Goal: Use online tool/utility: Utilize a website feature to perform a specific function

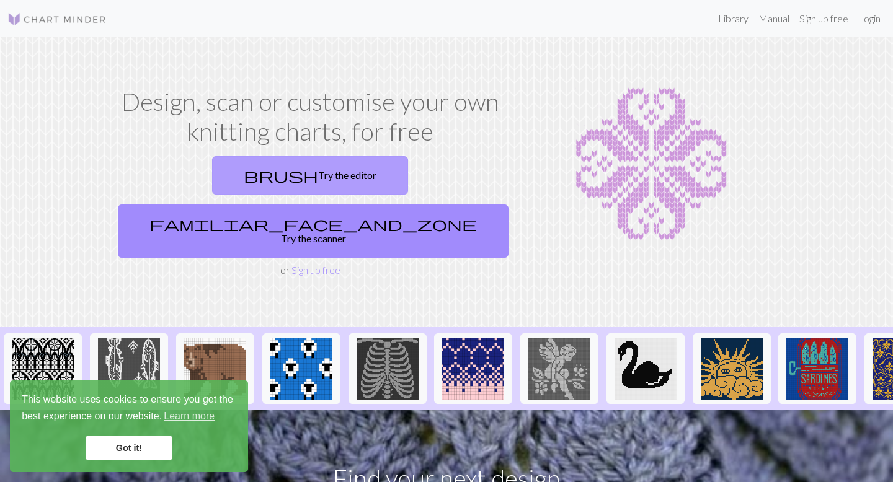
click at [239, 179] on link "brush Try the editor" at bounding box center [310, 175] width 196 height 38
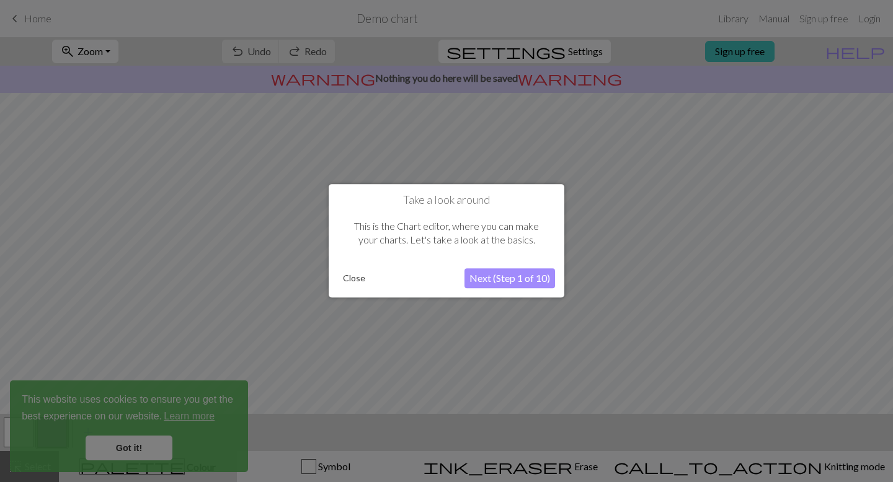
click at [350, 281] on button "Close" at bounding box center [354, 279] width 32 height 19
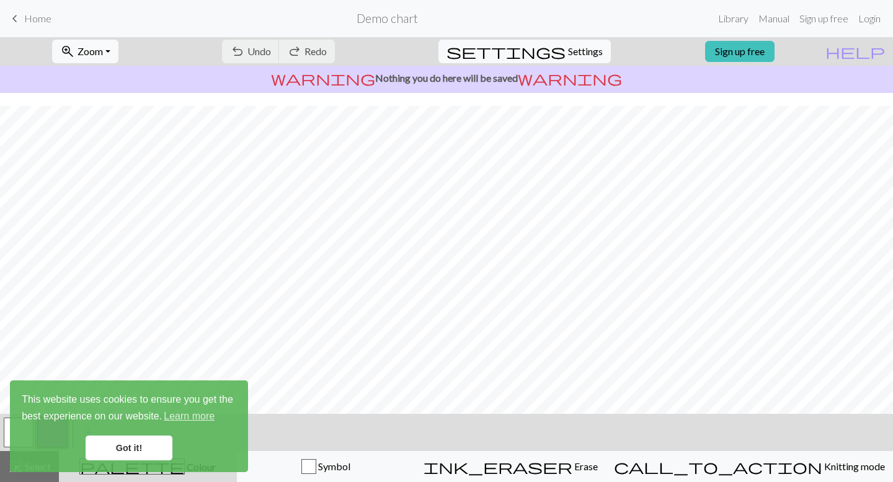
scroll to position [131, 0]
click at [156, 446] on link "Got it!" at bounding box center [129, 448] width 87 height 25
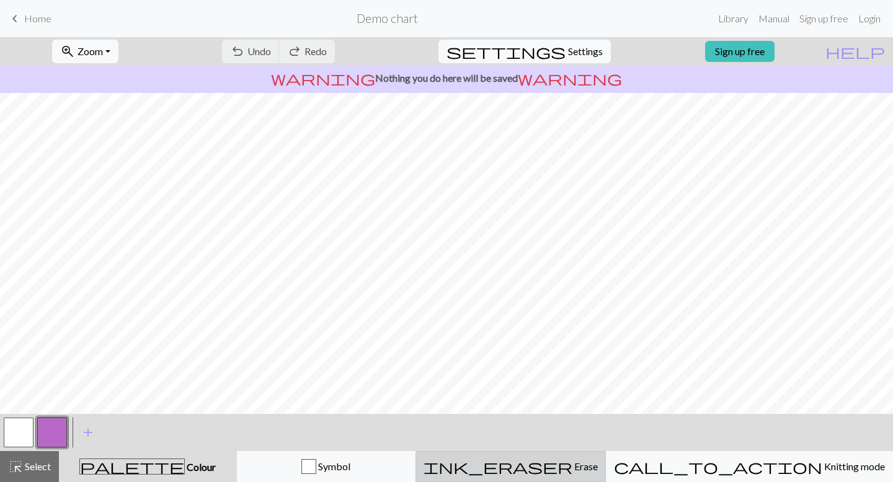
click at [595, 471] on span "Erase" at bounding box center [584, 467] width 25 height 12
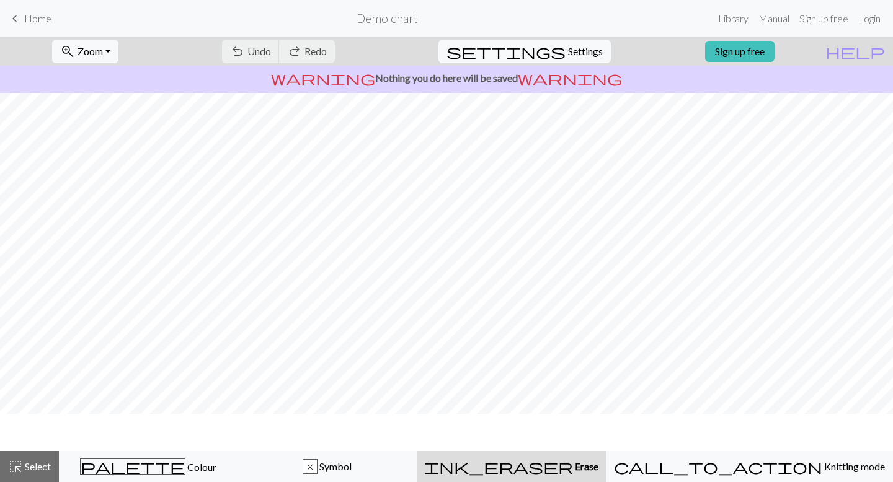
scroll to position [94, 0]
click at [271, 46] on span "Undo" at bounding box center [259, 51] width 24 height 12
click at [271, 48] on span "Undo" at bounding box center [259, 51] width 24 height 12
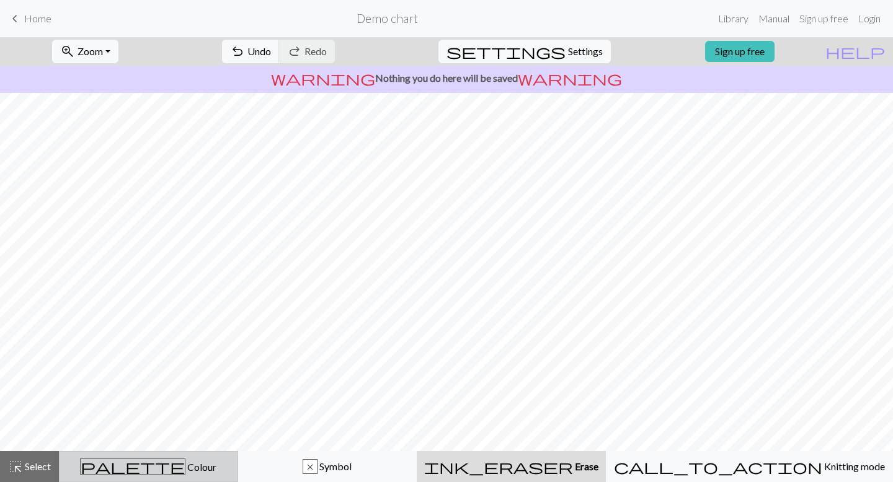
click at [151, 463] on span "palette" at bounding box center [133, 466] width 104 height 17
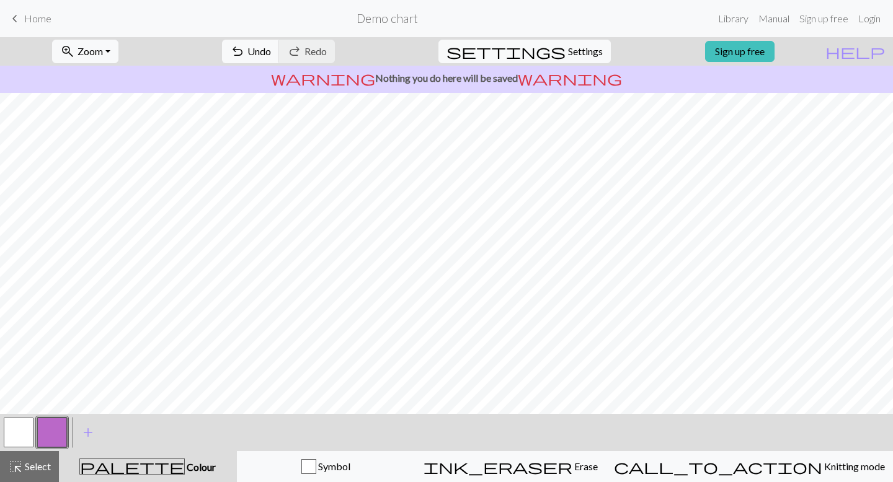
click at [15, 442] on button "button" at bounding box center [19, 433] width 30 height 30
click at [98, 438] on button "add Add a colour" at bounding box center [88, 432] width 31 height 31
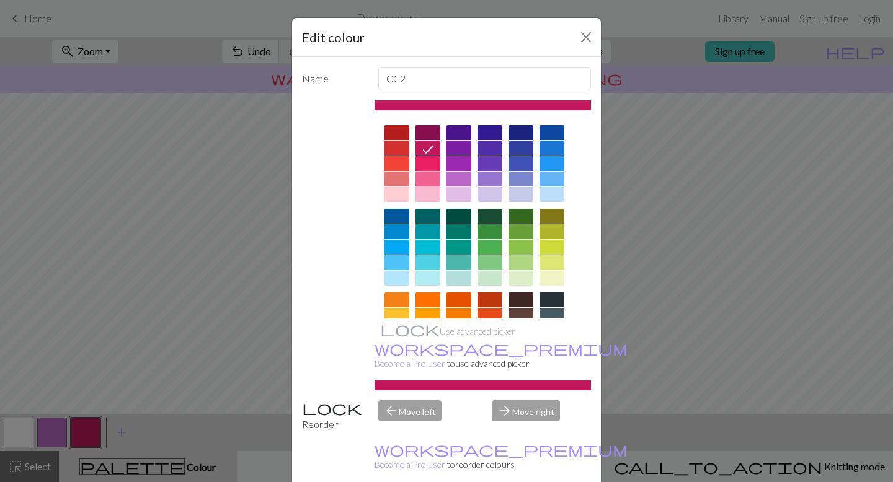
click at [431, 179] on div at bounding box center [427, 179] width 25 height 15
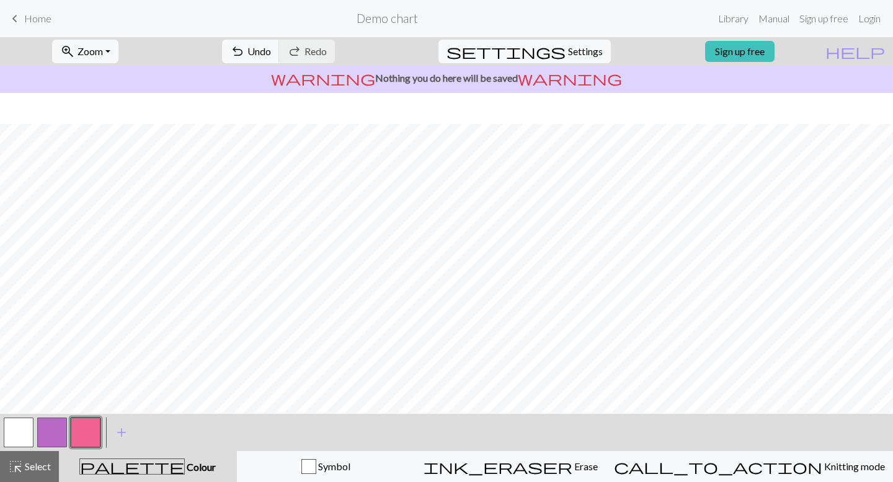
scroll to position [131, 0]
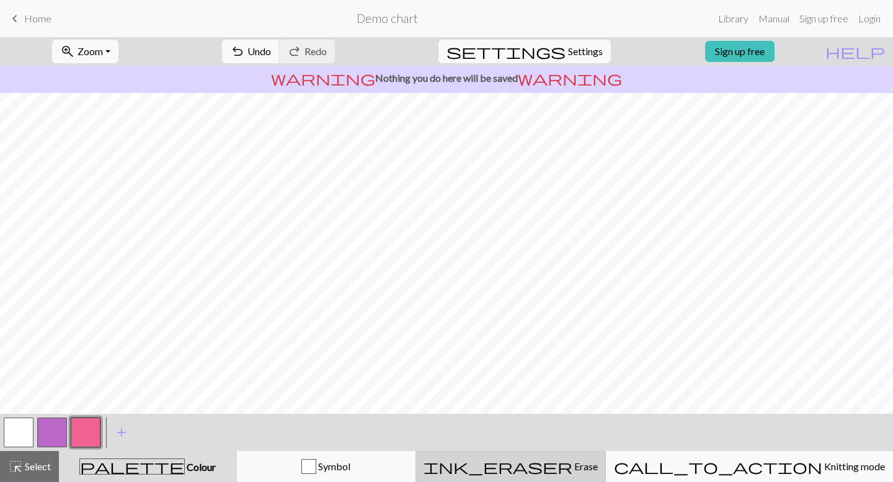
click at [598, 471] on div "ink_eraser Erase Erase" at bounding box center [510, 466] width 174 height 15
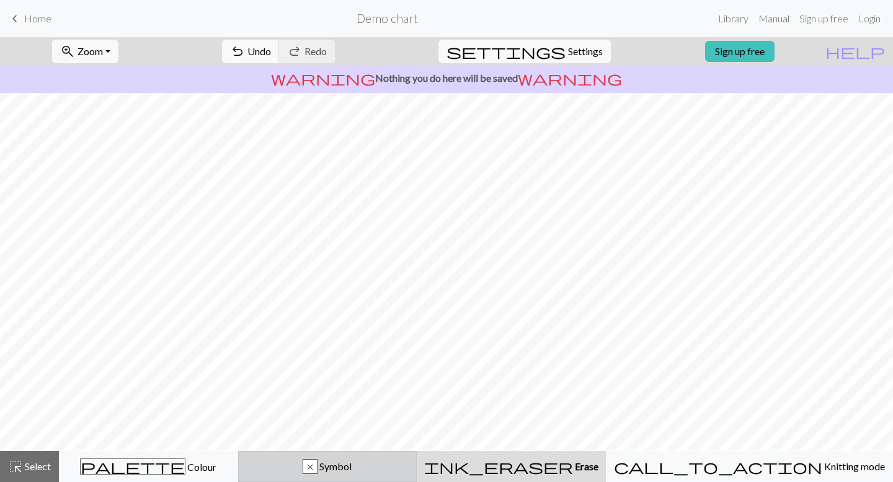
scroll to position [94, 0]
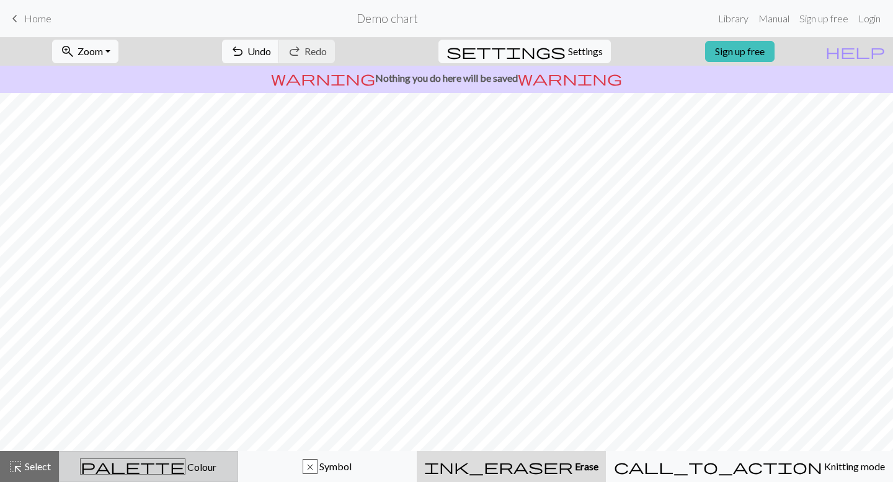
click at [185, 471] on span "Colour" at bounding box center [200, 467] width 31 height 12
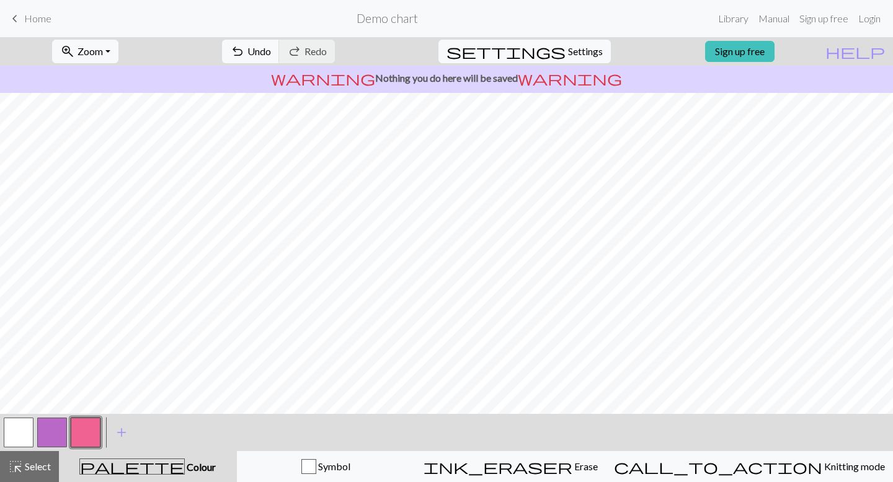
click at [90, 433] on button "button" at bounding box center [86, 433] width 30 height 30
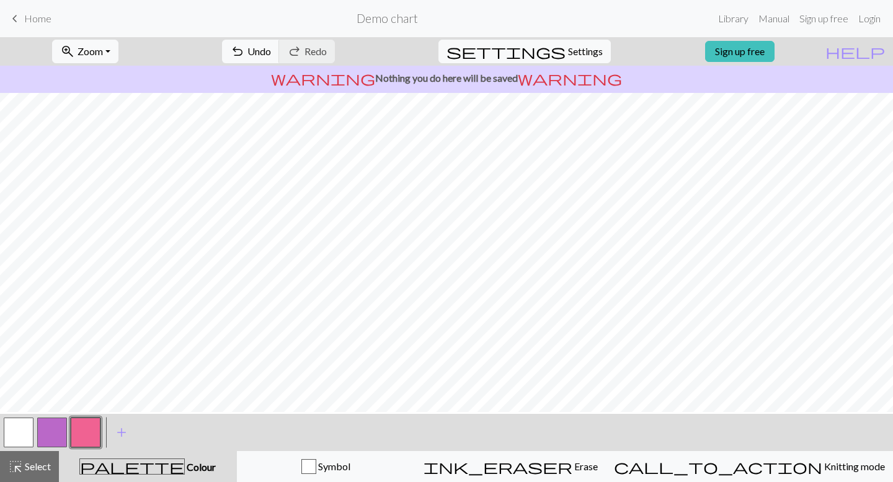
scroll to position [131, 0]
click at [17, 448] on div at bounding box center [18, 432] width 33 height 33
click at [17, 442] on button "button" at bounding box center [19, 433] width 30 height 30
click at [95, 432] on button "button" at bounding box center [86, 433] width 30 height 30
click at [22, 431] on button "button" at bounding box center [19, 433] width 30 height 30
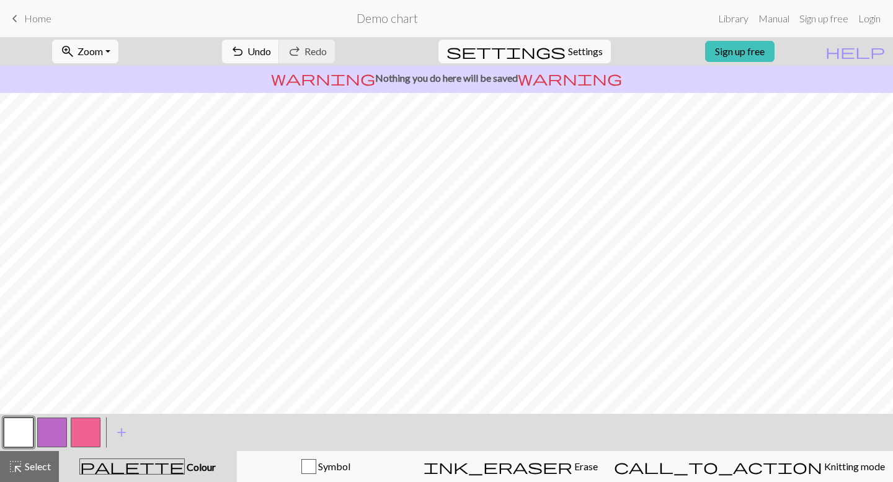
click at [94, 422] on button "button" at bounding box center [86, 433] width 30 height 30
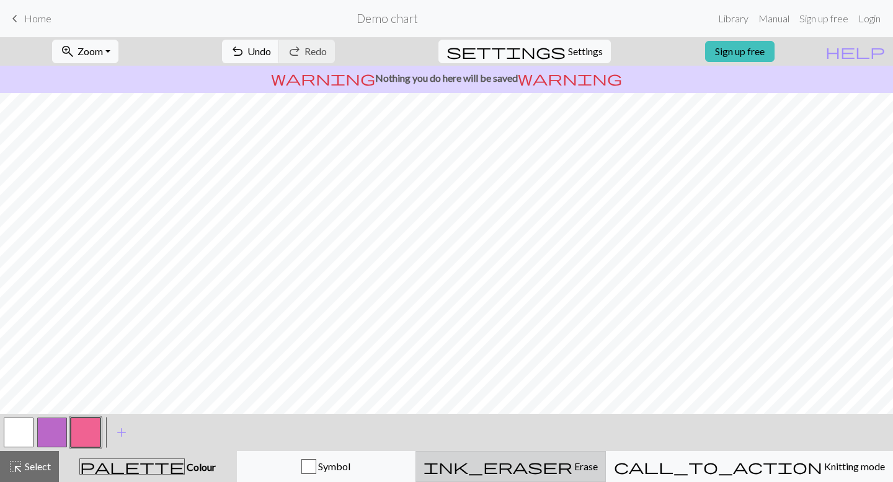
click at [549, 456] on button "ink_eraser Erase Erase" at bounding box center [510, 466] width 190 height 31
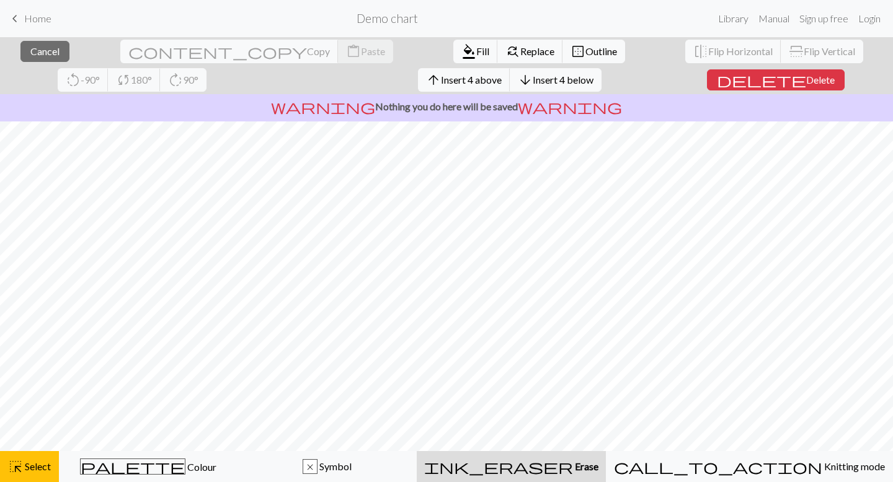
click at [560, 477] on button "ink_eraser Erase Erase" at bounding box center [511, 466] width 189 height 31
click at [20, 474] on span "highlight_alt" at bounding box center [15, 466] width 15 height 17
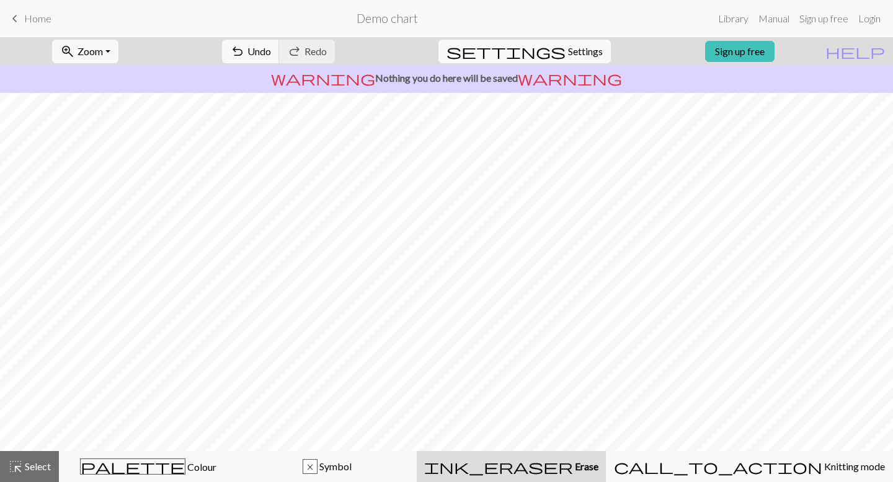
click at [576, 477] on button "ink_eraser Erase Erase" at bounding box center [511, 466] width 189 height 31
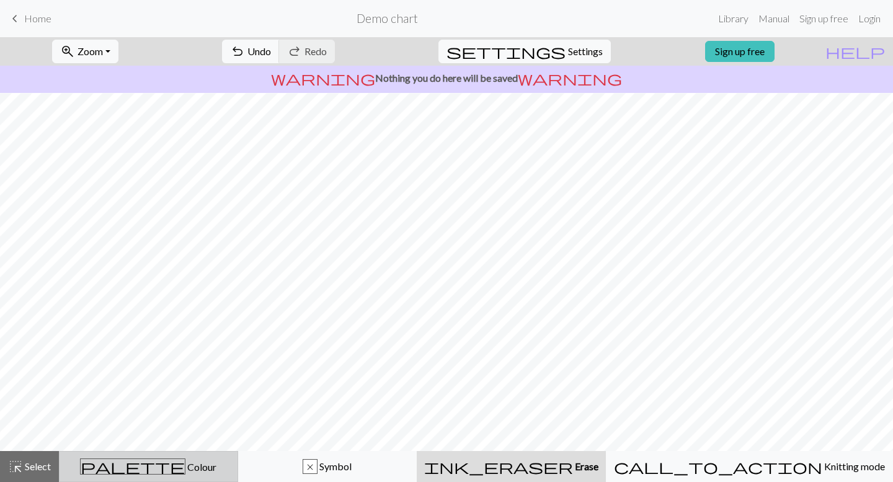
click at [190, 478] on button "palette Colour Colour" at bounding box center [148, 466] width 179 height 31
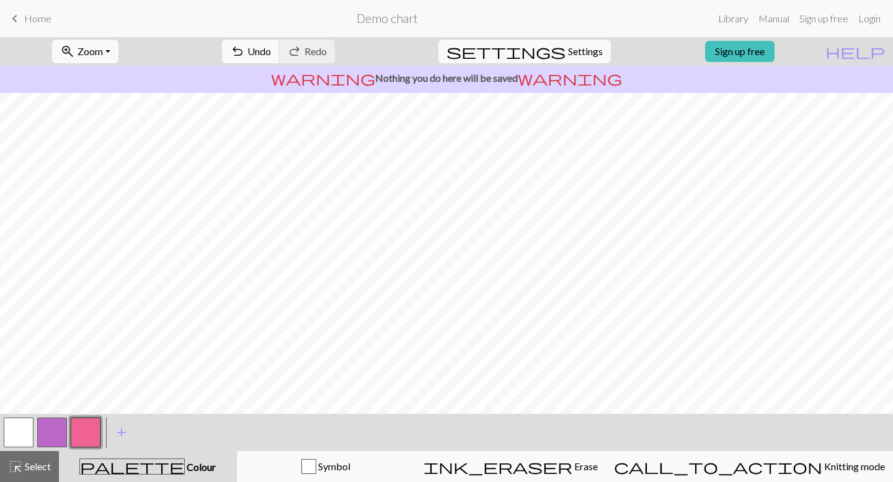
click at [17, 435] on button "button" at bounding box center [19, 433] width 30 height 30
click at [38, 468] on span "Select" at bounding box center [37, 467] width 28 height 12
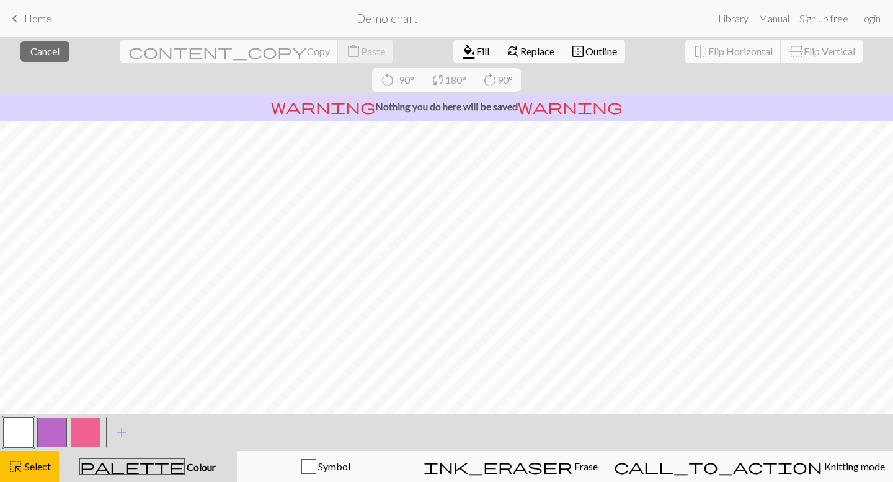
click at [22, 436] on button "button" at bounding box center [19, 433] width 30 height 30
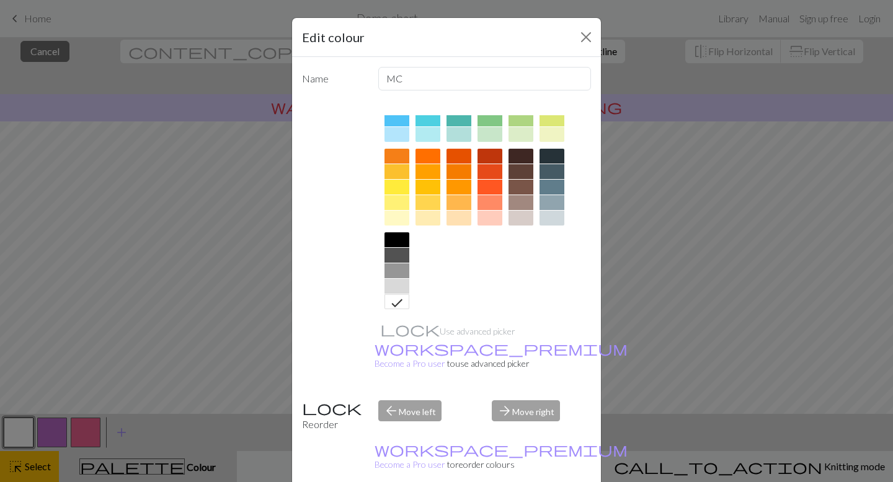
scroll to position [149, 0]
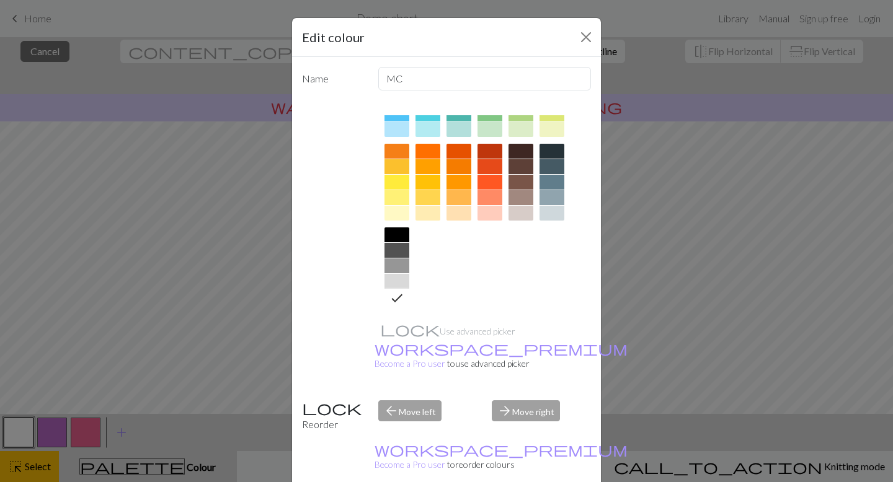
click at [399, 295] on icon at bounding box center [396, 298] width 15 height 15
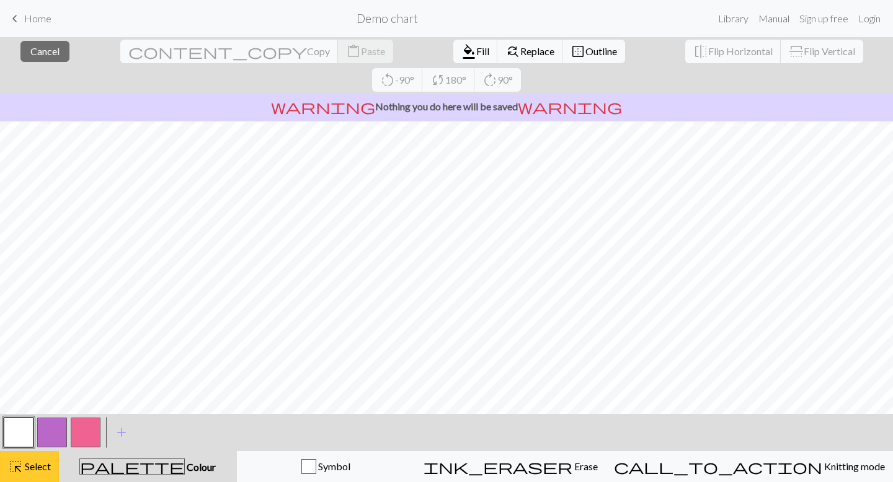
click at [4, 475] on button "highlight_alt Select Select" at bounding box center [29, 466] width 59 height 31
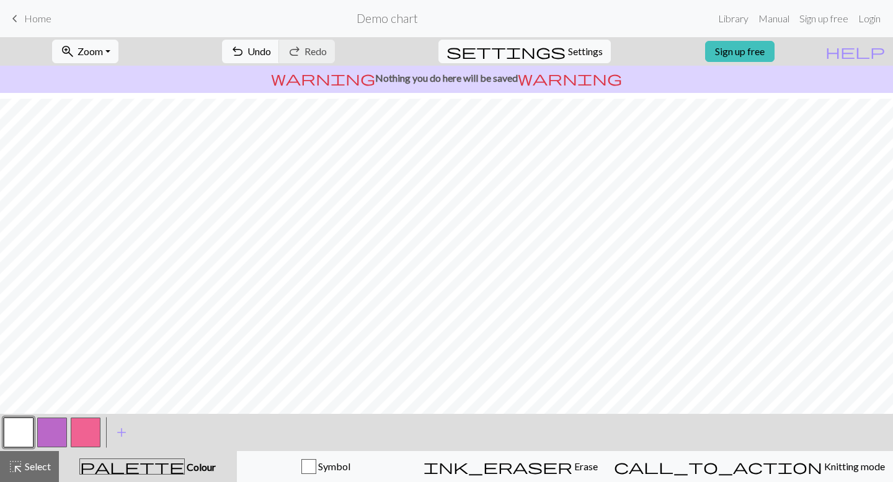
scroll to position [55, 0]
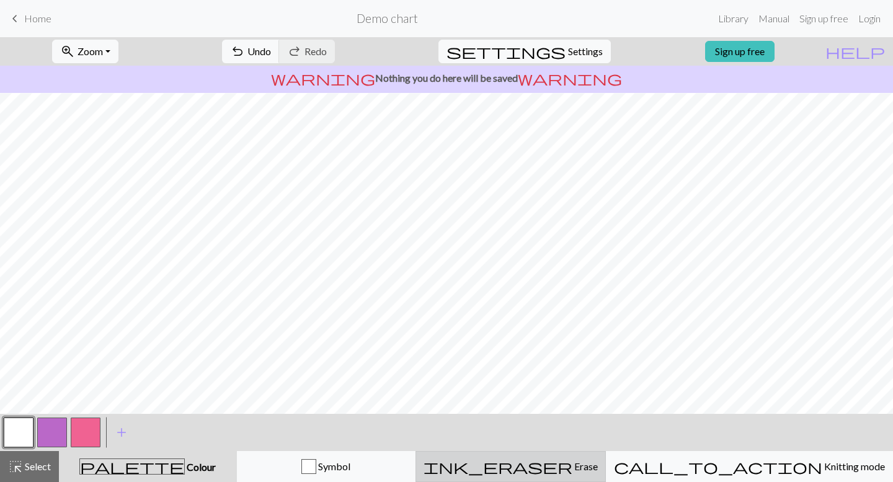
click at [568, 480] on button "ink_eraser Erase Erase" at bounding box center [510, 466] width 190 height 31
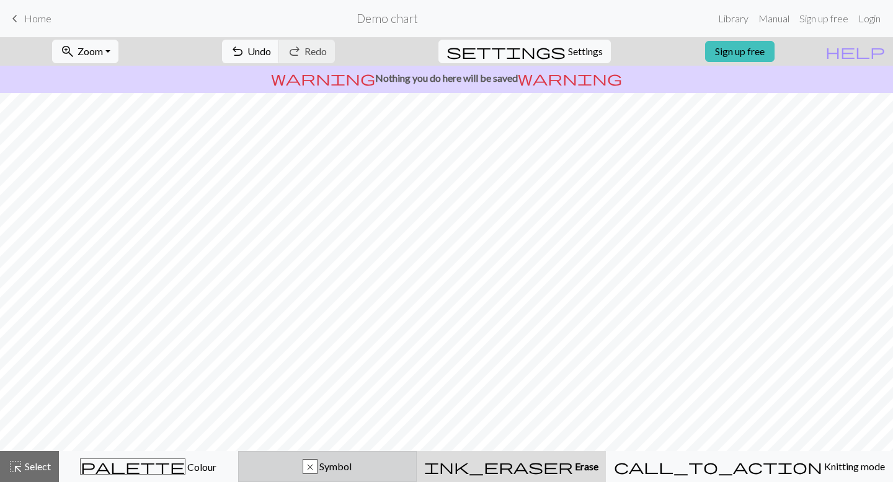
scroll to position [11, 0]
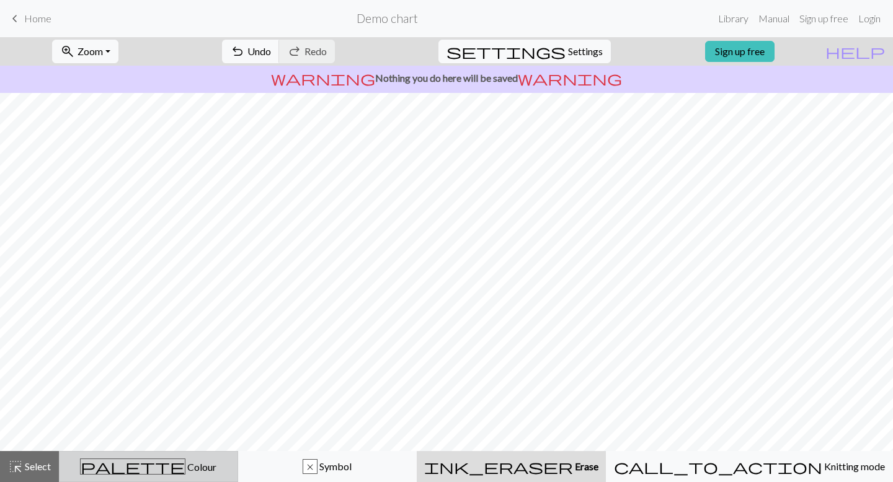
click at [185, 468] on span "Colour" at bounding box center [200, 467] width 31 height 12
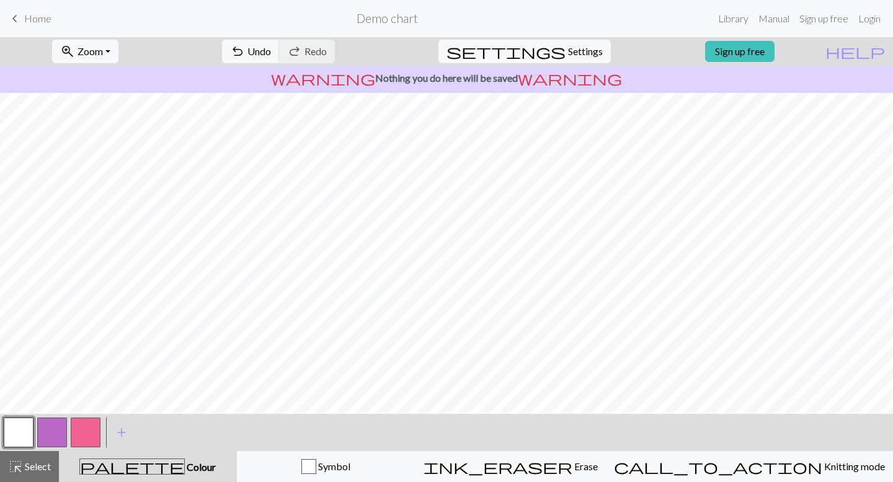
scroll to position [55, 0]
click at [84, 435] on button "button" at bounding box center [86, 433] width 30 height 30
